Goal: Transaction & Acquisition: Purchase product/service

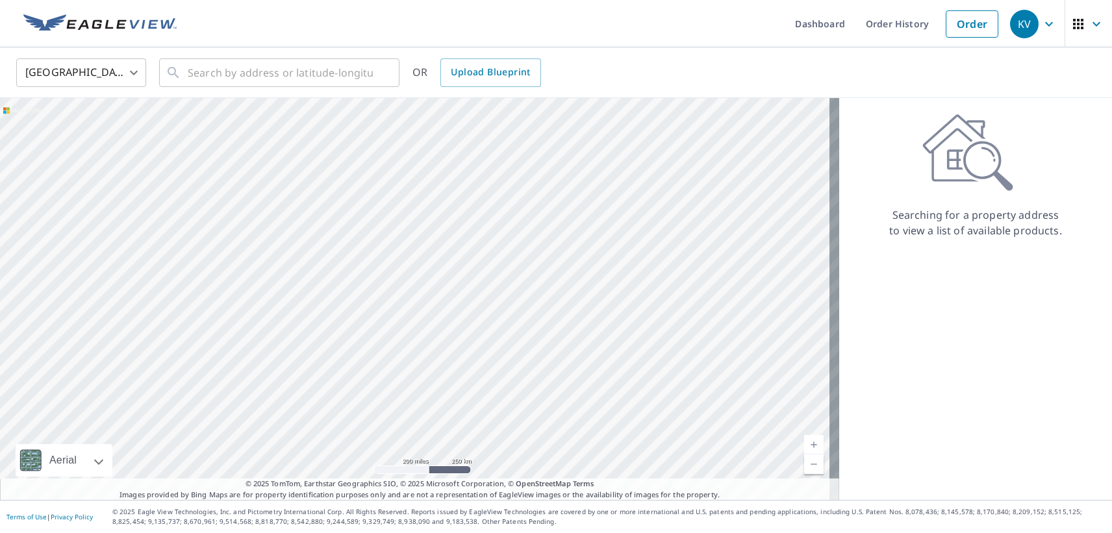
click at [136, 71] on body "KV KV Dashboard Order History Order KV United States US ​ ​ OR Upload Blueprint…" at bounding box center [556, 266] width 1112 height 533
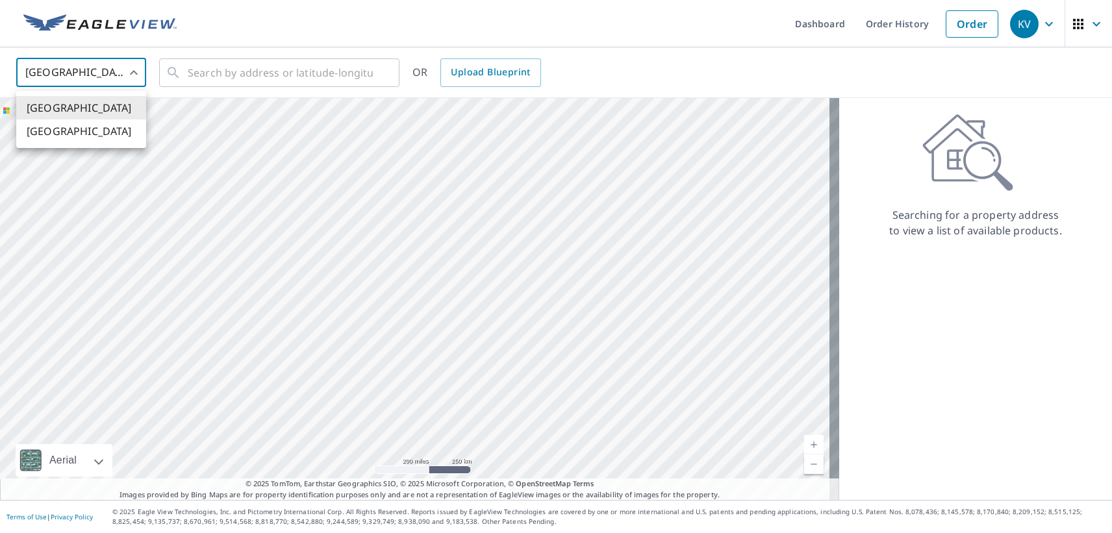
click at [112, 134] on li "[GEOGRAPHIC_DATA]" at bounding box center [81, 131] width 130 height 23
type input "CA"
click at [191, 75] on input "text" at bounding box center [280, 73] width 185 height 36
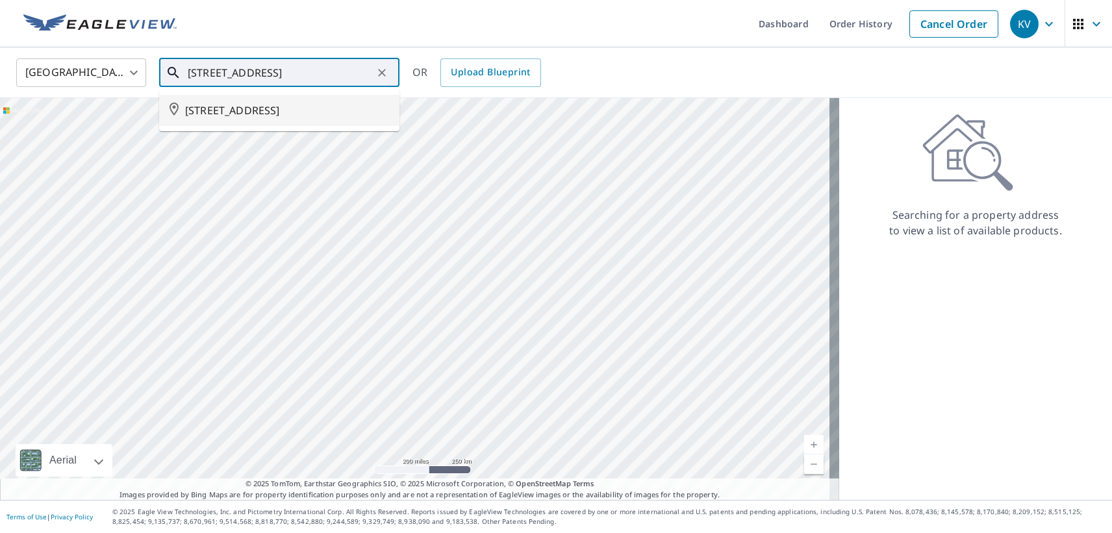
click at [250, 116] on span "[STREET_ADDRESS]" at bounding box center [287, 111] width 204 height 16
type input "[STREET_ADDRESS]"
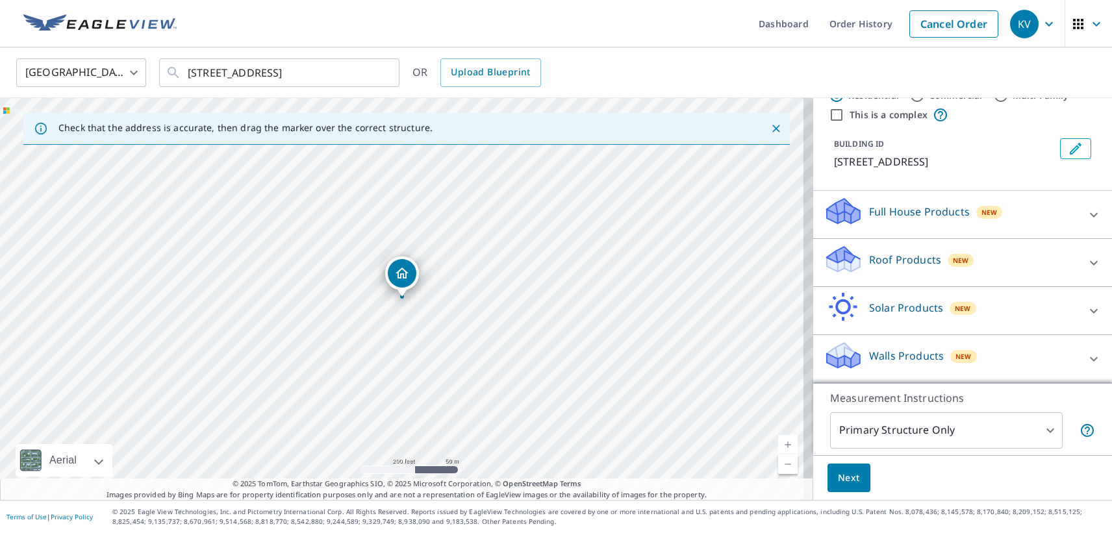
scroll to position [57, 0]
click at [895, 356] on p "Walls Products" at bounding box center [906, 356] width 75 height 16
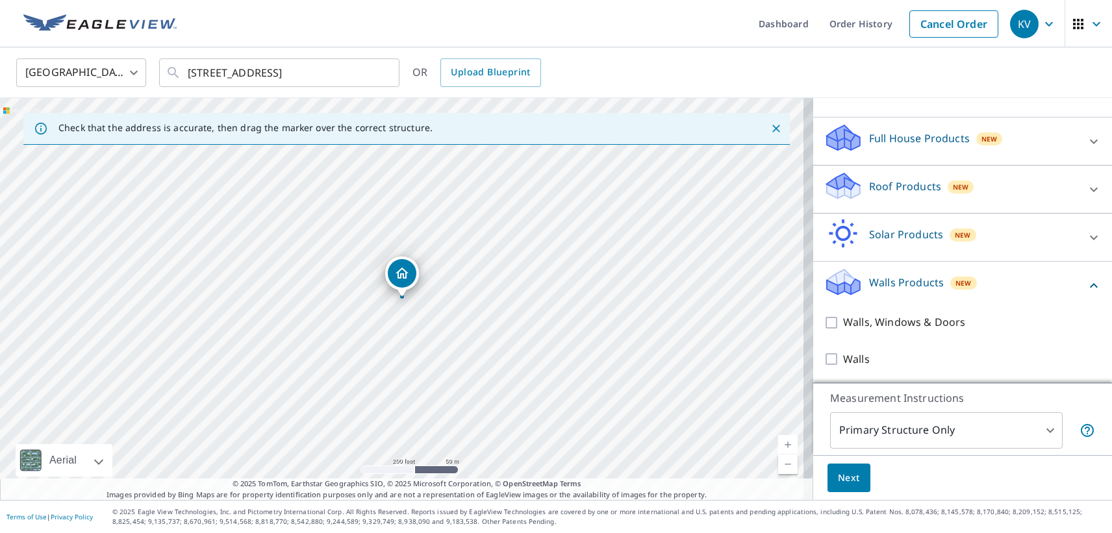
scroll to position [132, 0]
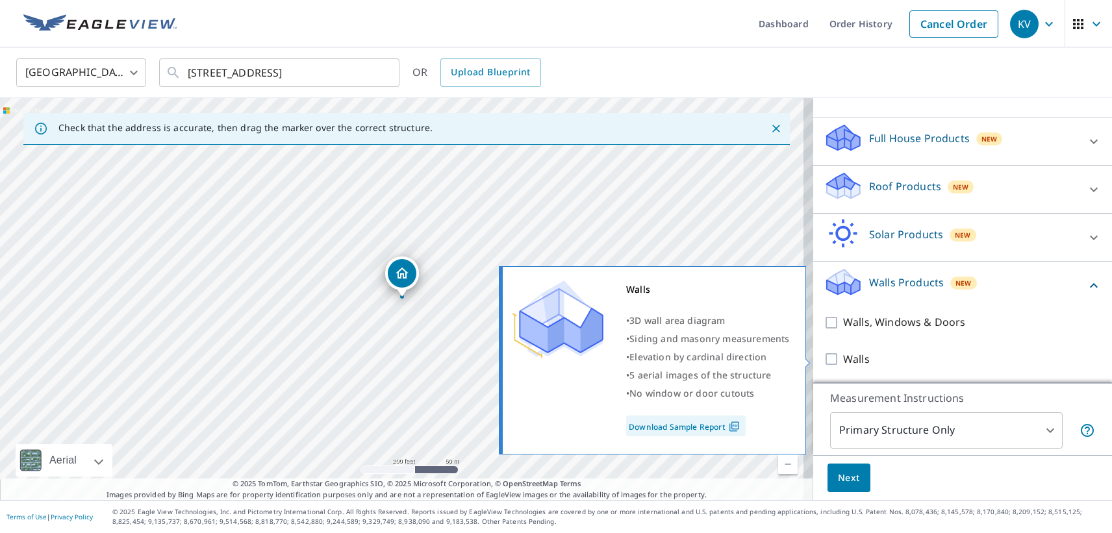
click at [824, 359] on input "Walls" at bounding box center [833, 360] width 19 height 16
checkbox input "true"
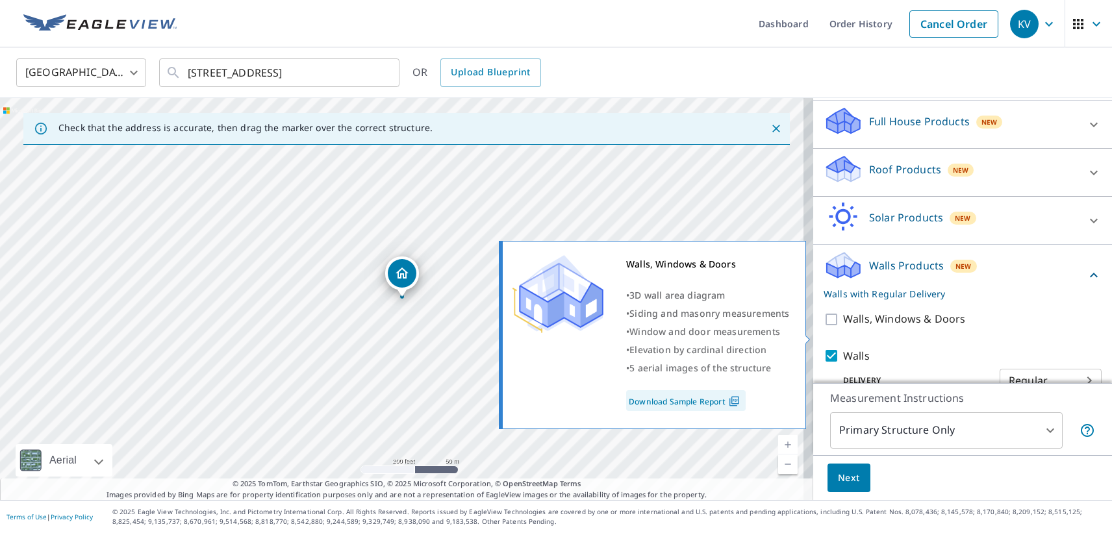
scroll to position [174, 0]
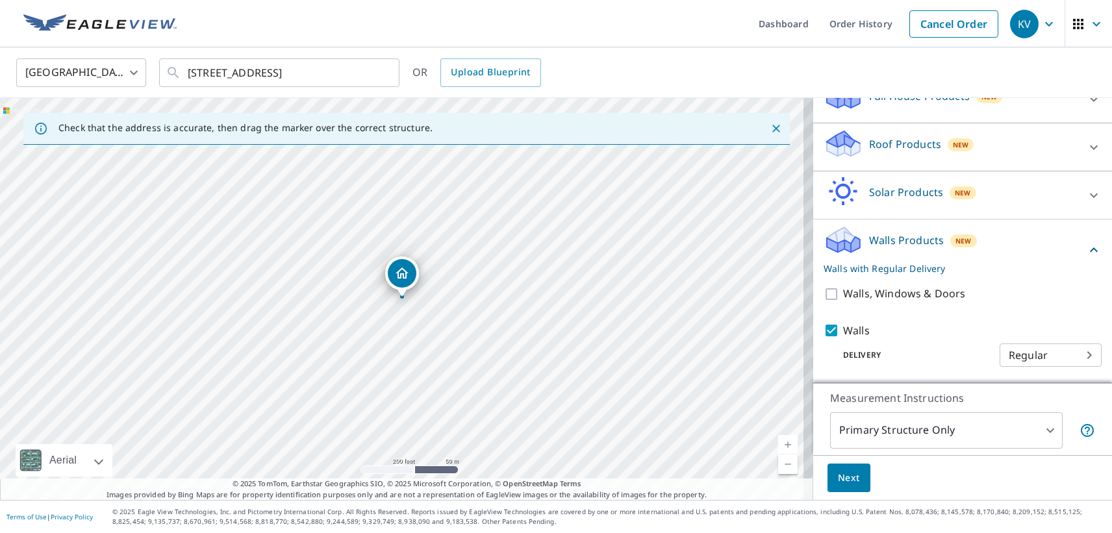
click at [842, 481] on span "Next" at bounding box center [849, 478] width 22 height 16
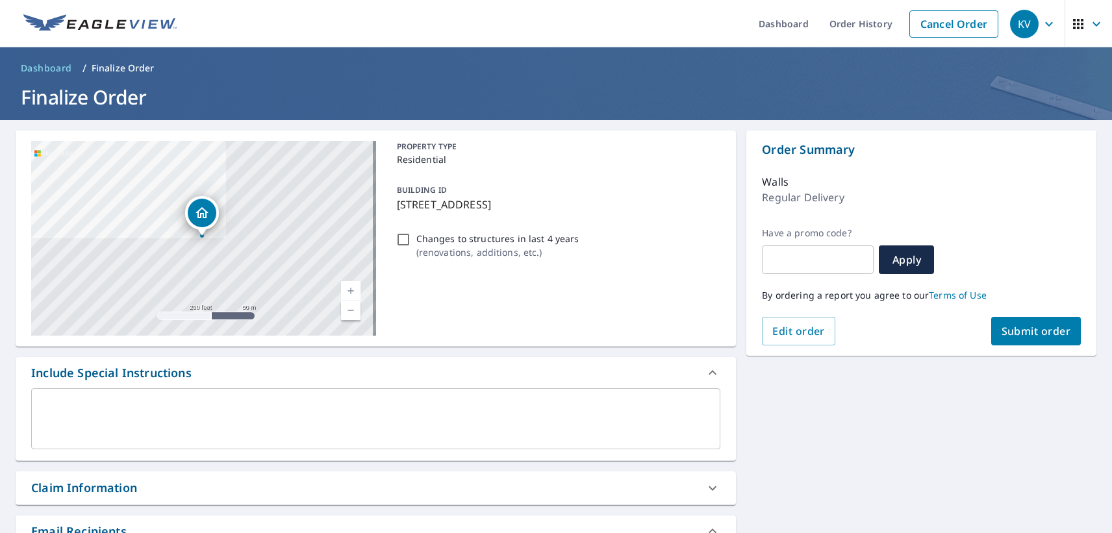
click at [1024, 328] on span "Submit order" at bounding box center [1037, 331] width 70 height 14
checkbox input "true"
